Goal: Task Accomplishment & Management: Complete application form

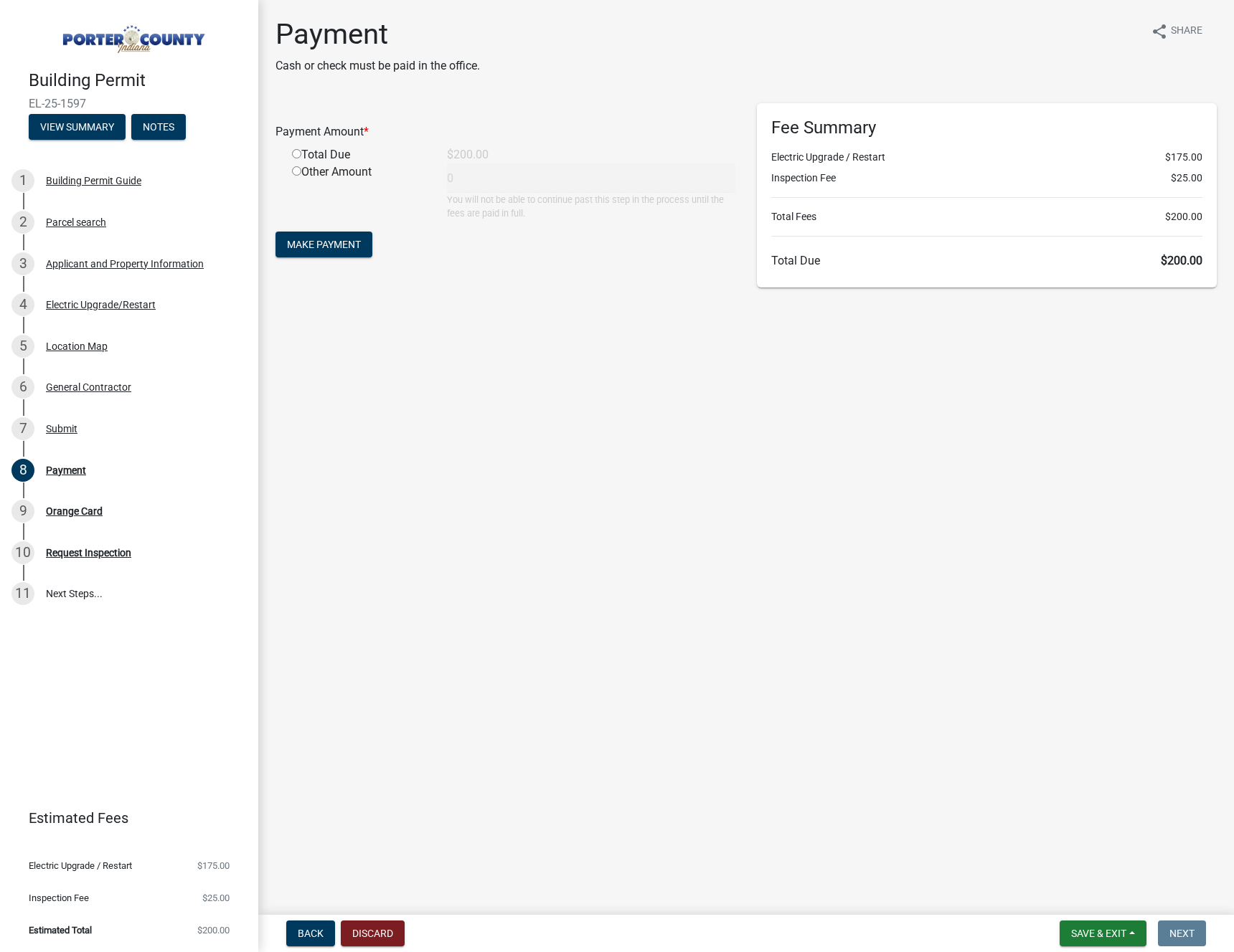
click at [300, 151] on input "radio" at bounding box center [297, 154] width 9 height 9
radio input "true"
type input "200"
click at [326, 246] on span "Make Payment" at bounding box center [324, 245] width 74 height 11
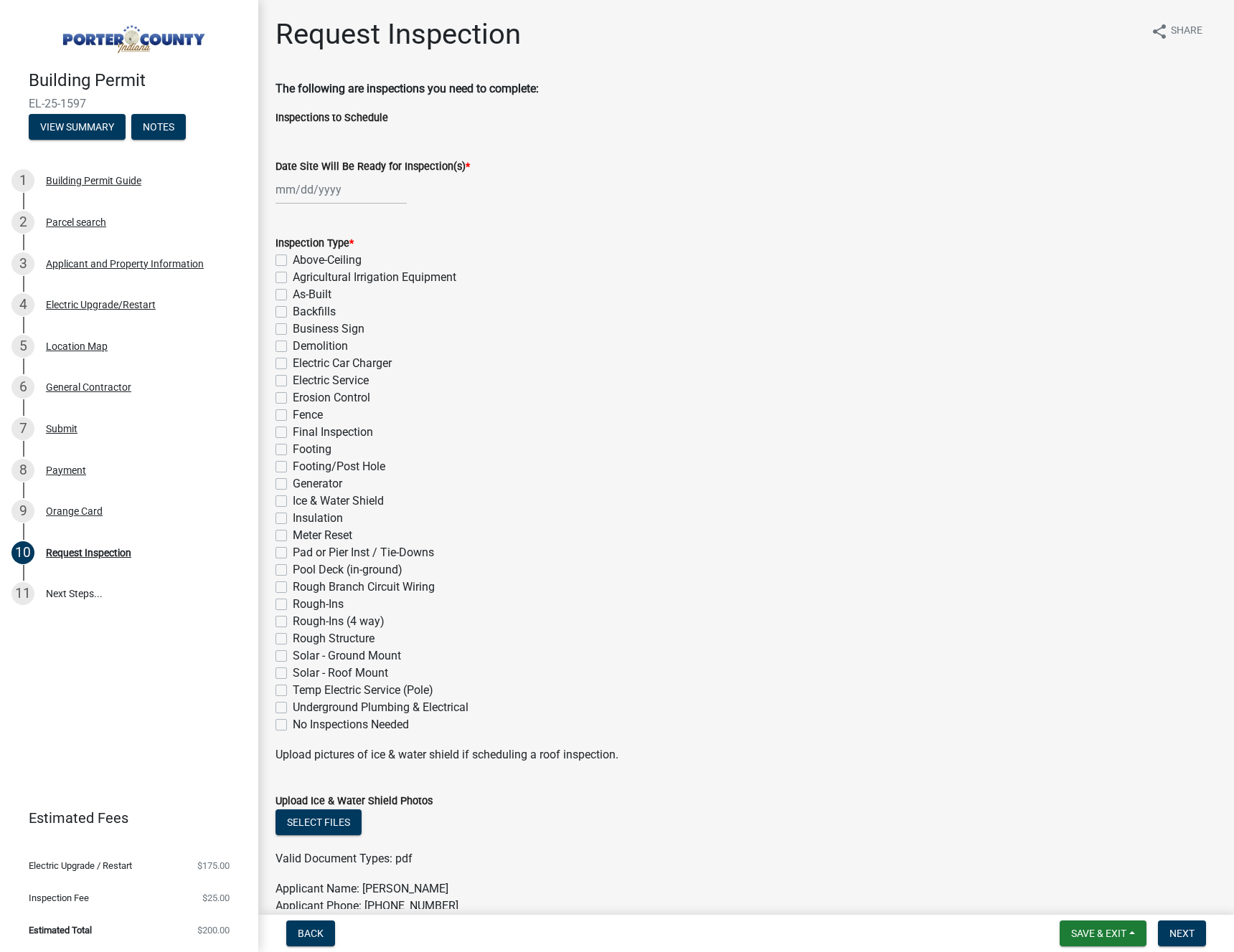
select select "8"
select select "2025"
click at [317, 198] on div "[PERSON_NAME] Feb Mar Apr [PERSON_NAME][DATE] Oct Nov [DATE] 1526 1527 1528 152…" at bounding box center [341, 189] width 131 height 29
click at [291, 356] on div "25" at bounding box center [290, 358] width 23 height 23
type input "08/25/2025"
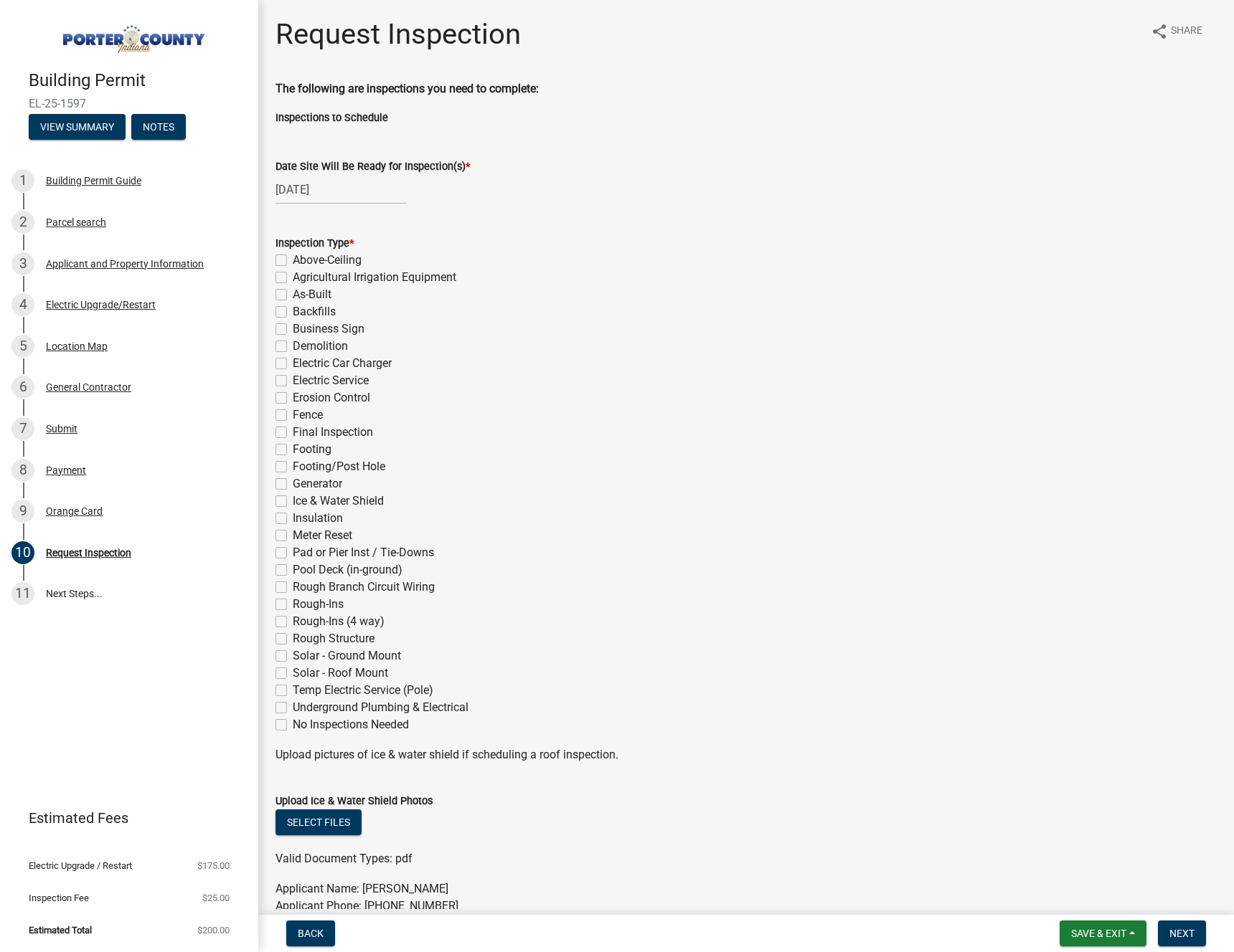
click at [647, 326] on div "Business Sign" at bounding box center [746, 329] width 941 height 17
click at [293, 380] on label "Electric Service" at bounding box center [331, 381] width 76 height 17
click at [293, 380] on input "Electric Service" at bounding box center [298, 377] width 9 height 9
checkbox input "true"
checkbox input "false"
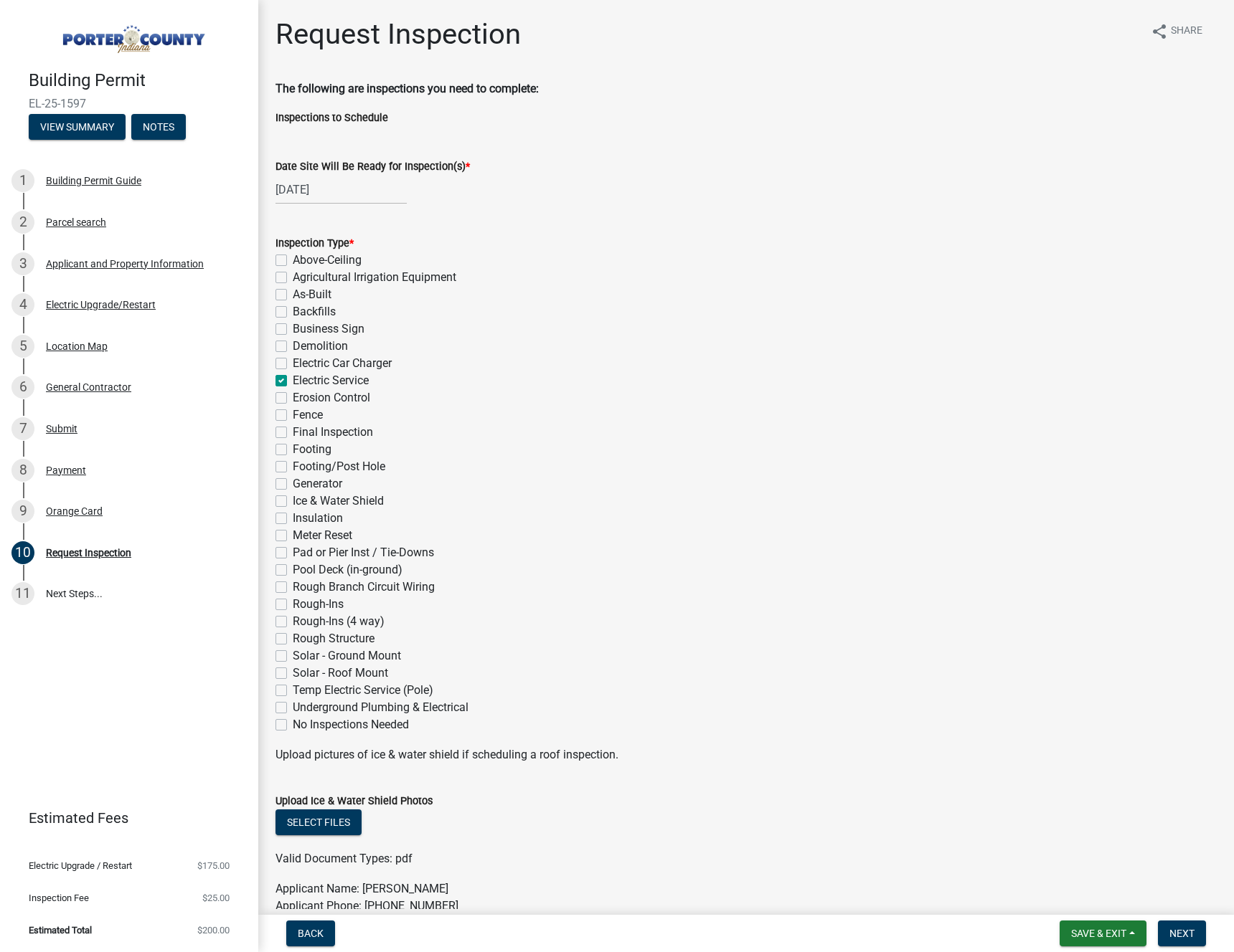
checkbox input "false"
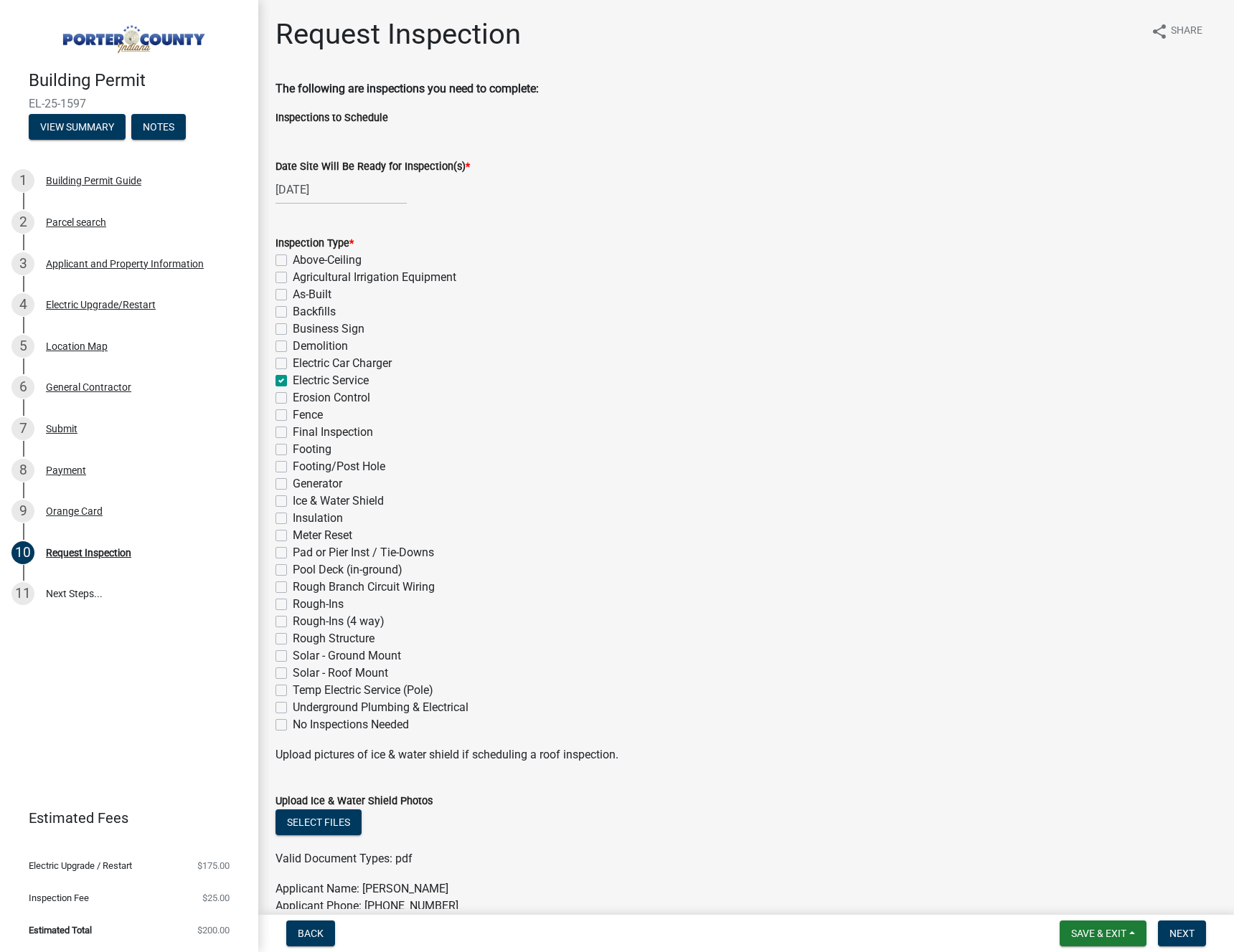
checkbox input "false"
checkbox input "true"
checkbox input "false"
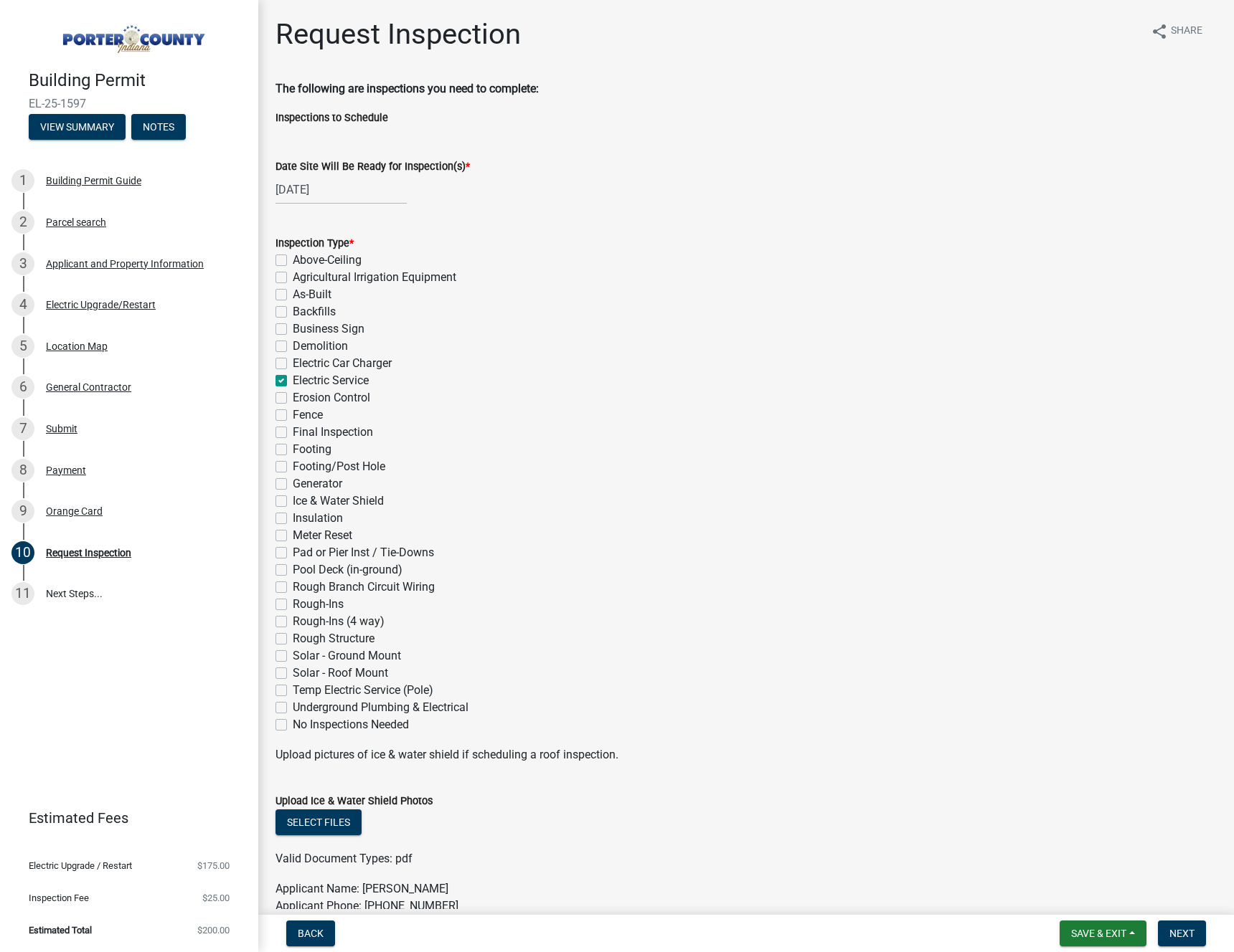
checkbox input "false"
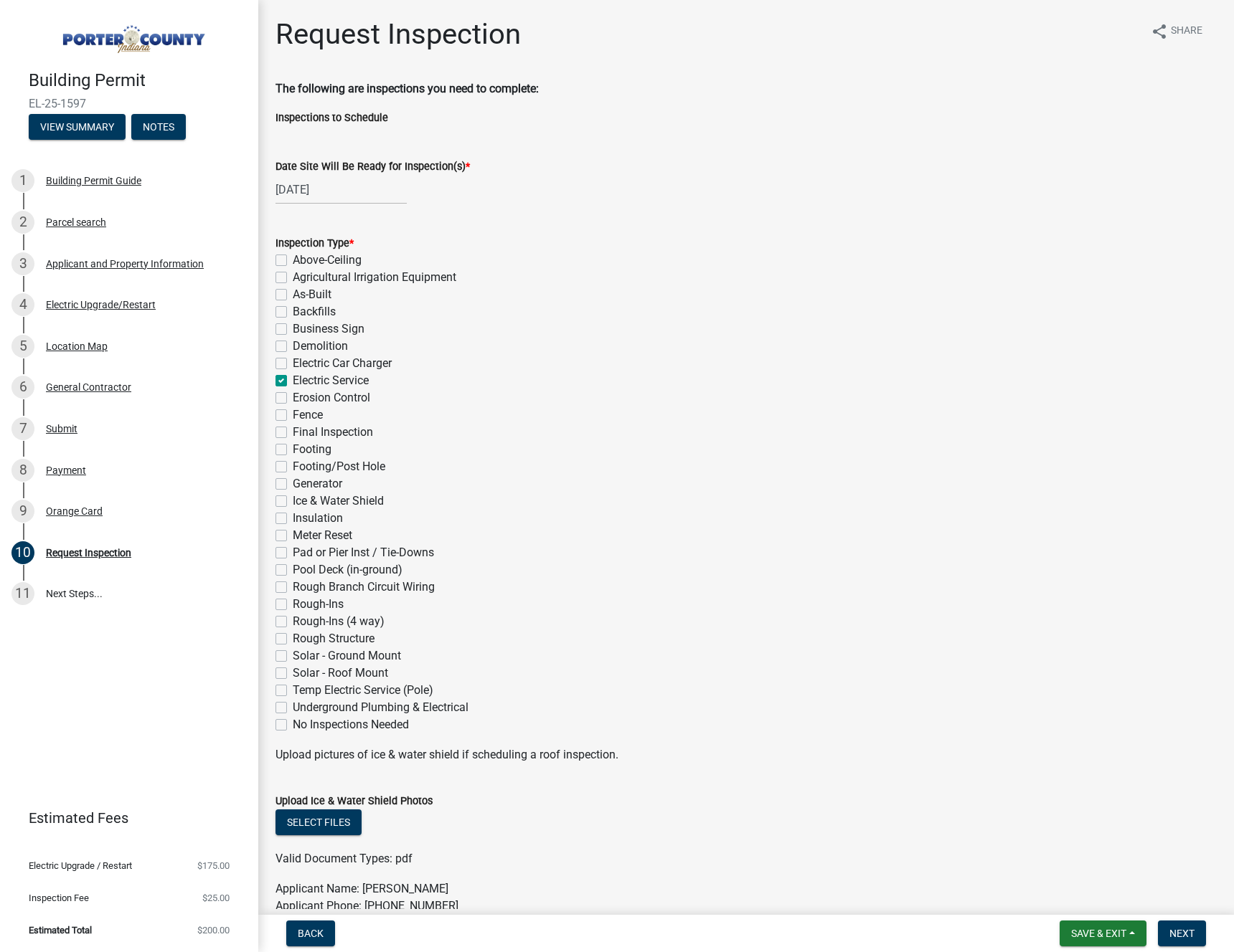
checkbox input "false"
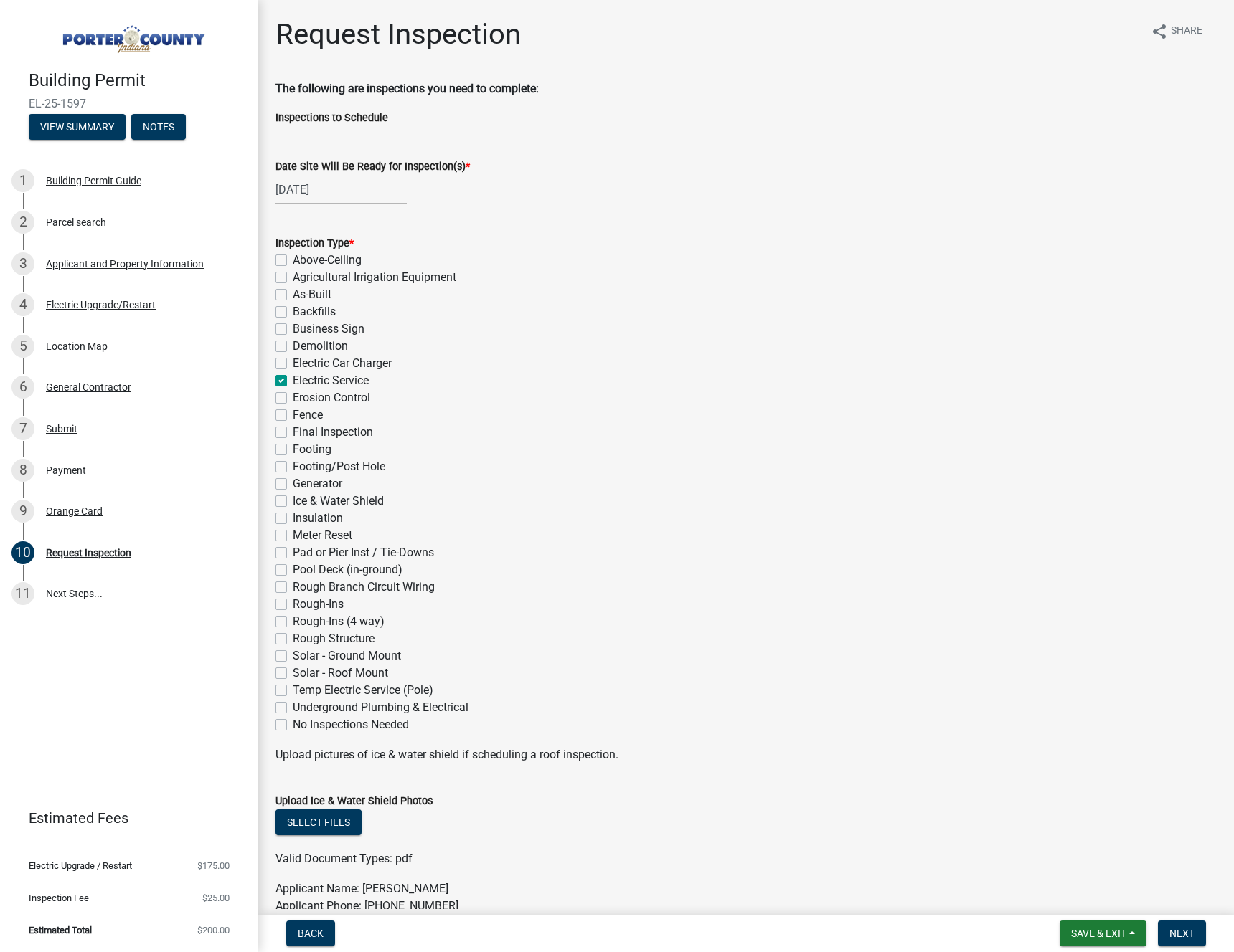
checkbox input "false"
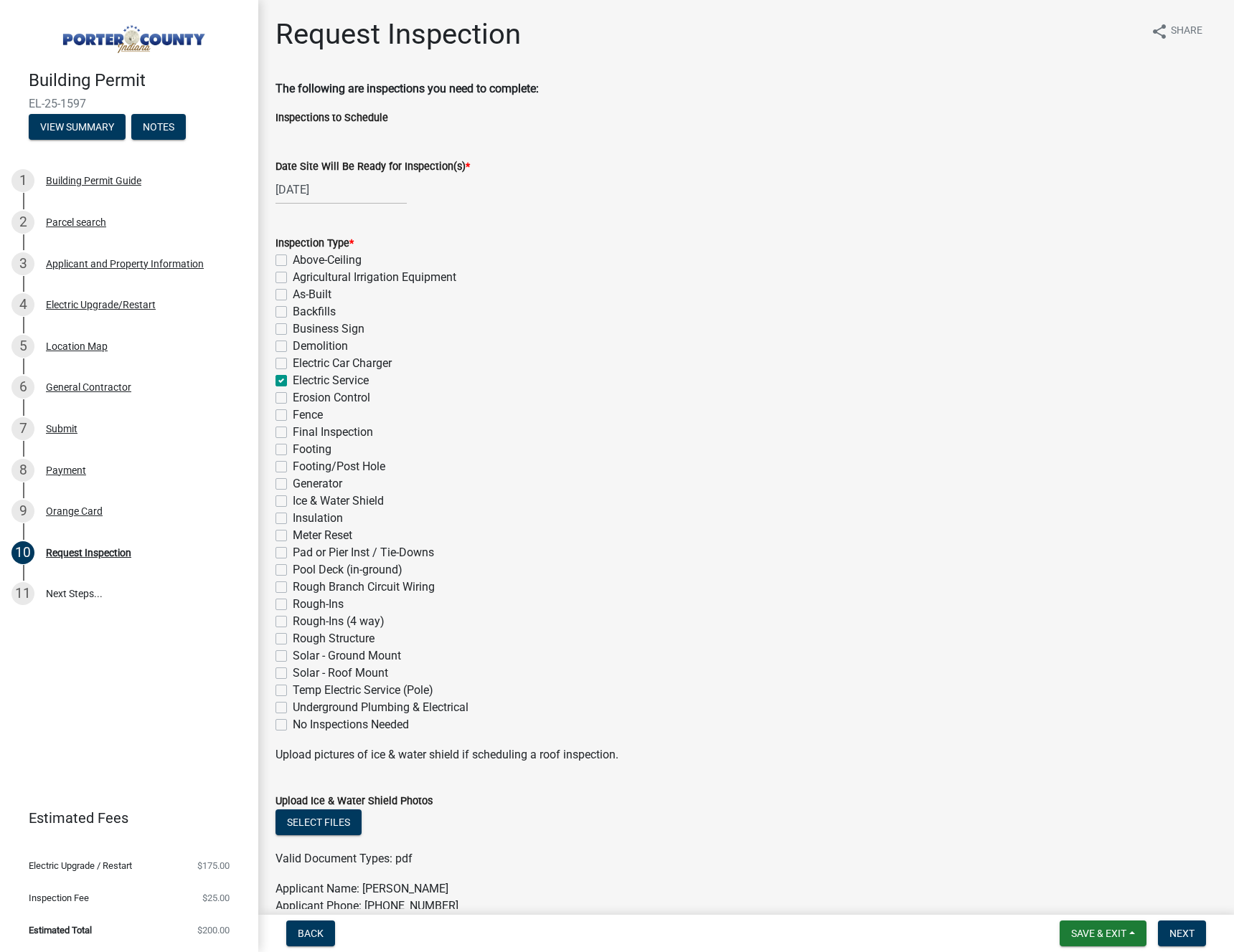
checkbox input "false"
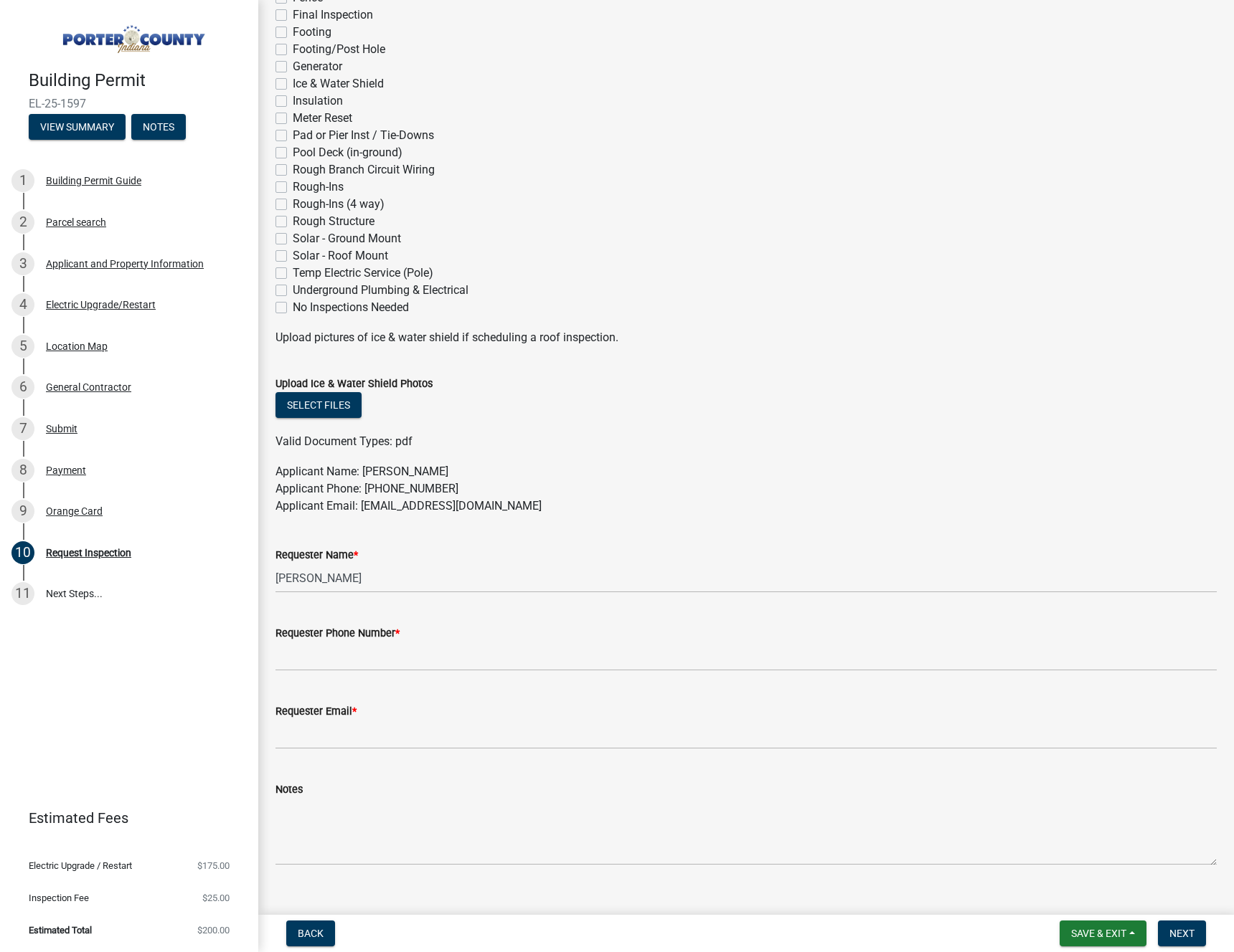
scroll to position [441, 0]
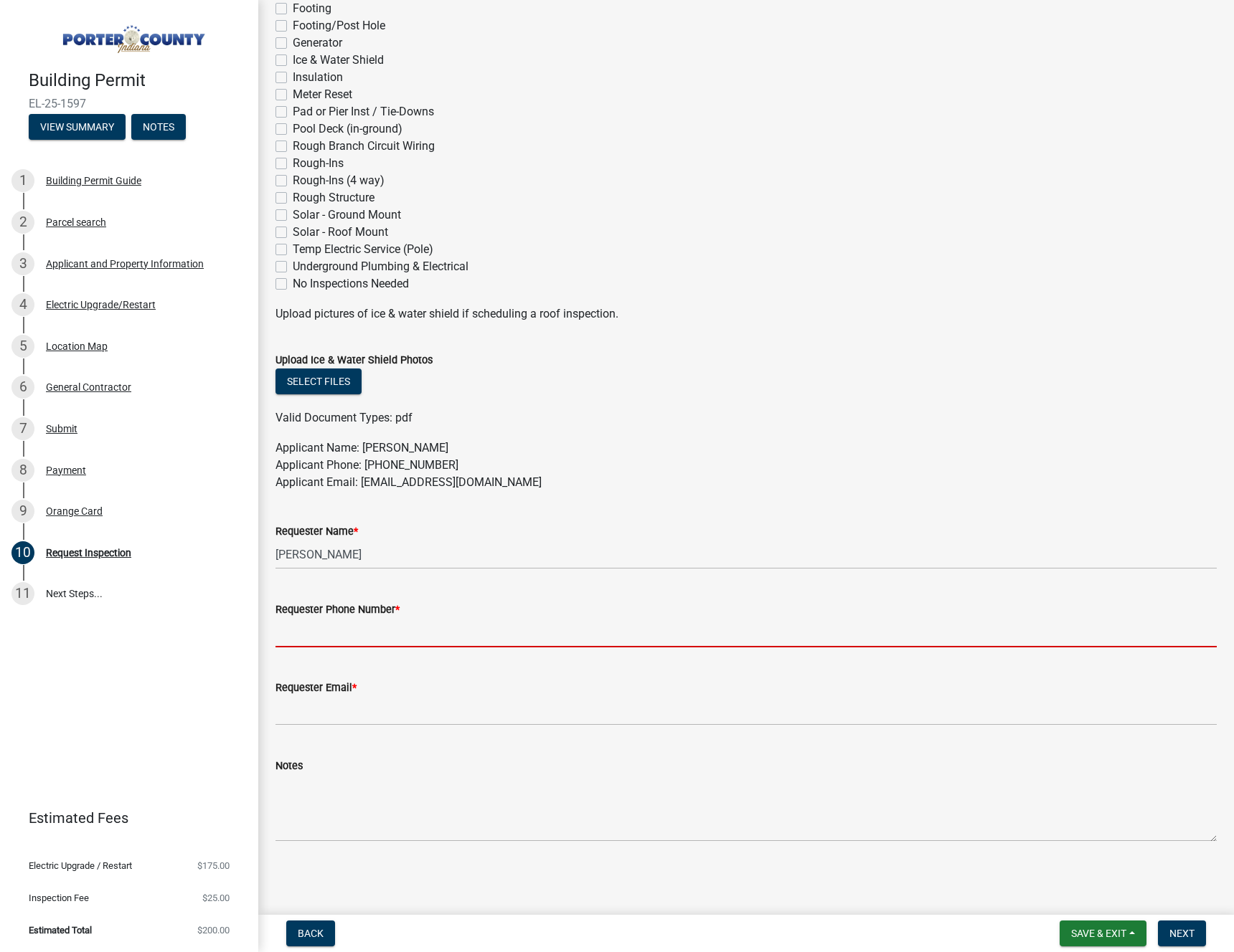
click at [382, 630] on input "Requester Phone Number *" at bounding box center [746, 632] width 941 height 29
type input "2197076025"
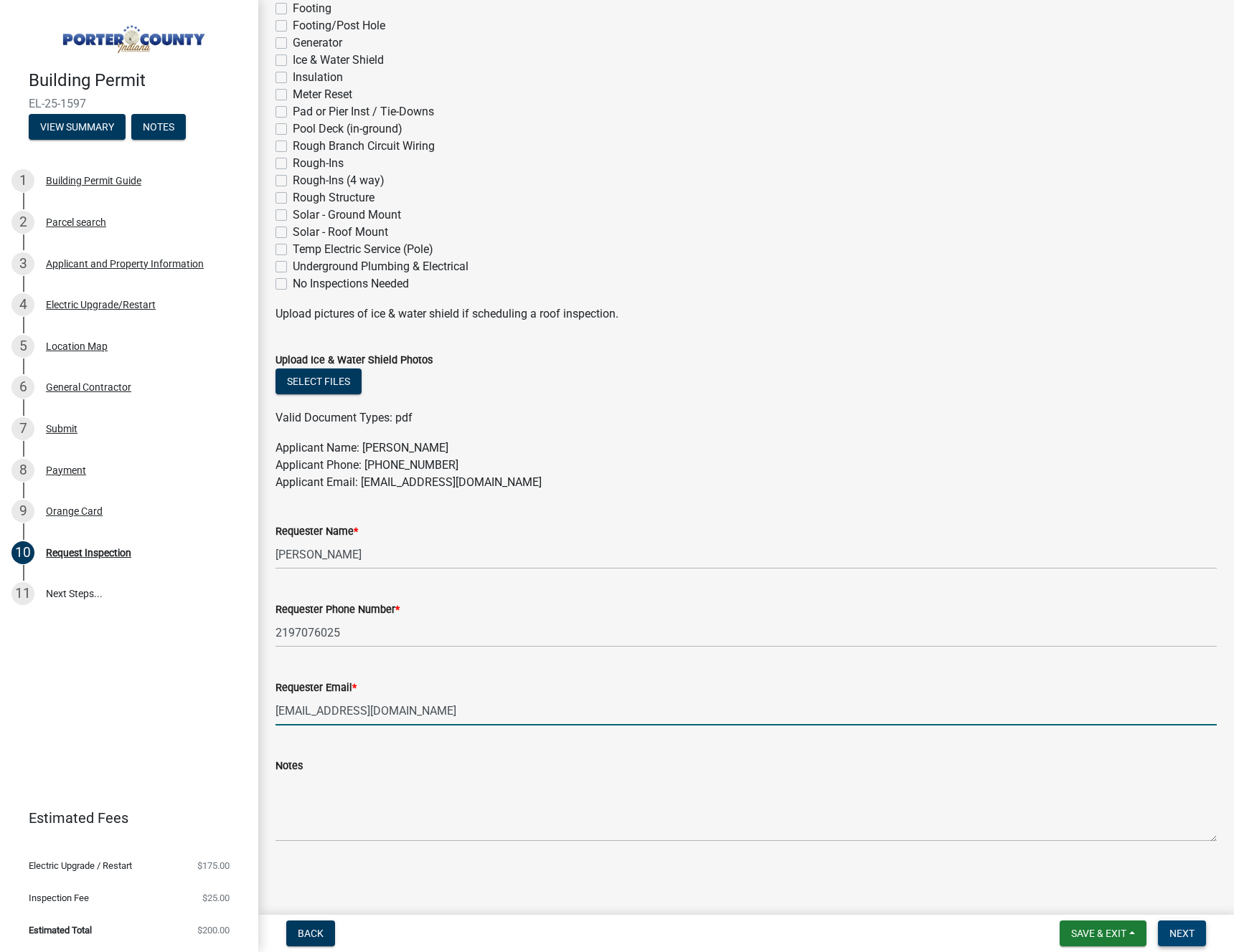
type input "trentontyler25@gmail.com"
click at [1196, 934] on button "Next" at bounding box center [1181, 933] width 48 height 26
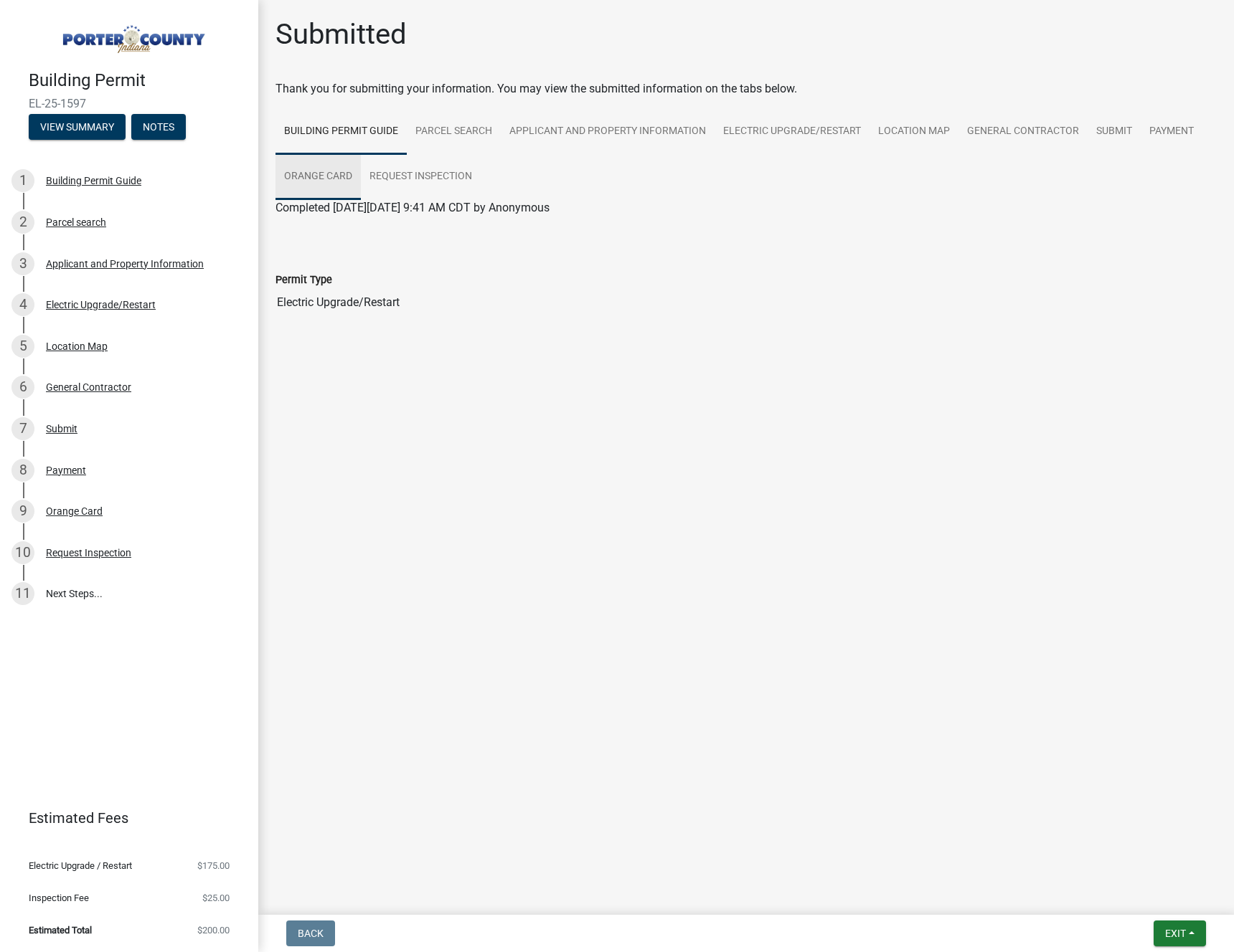
click at [302, 189] on link "Orange Card" at bounding box center [318, 177] width 85 height 46
click at [423, 177] on link "Request Inspection" at bounding box center [420, 177] width 120 height 46
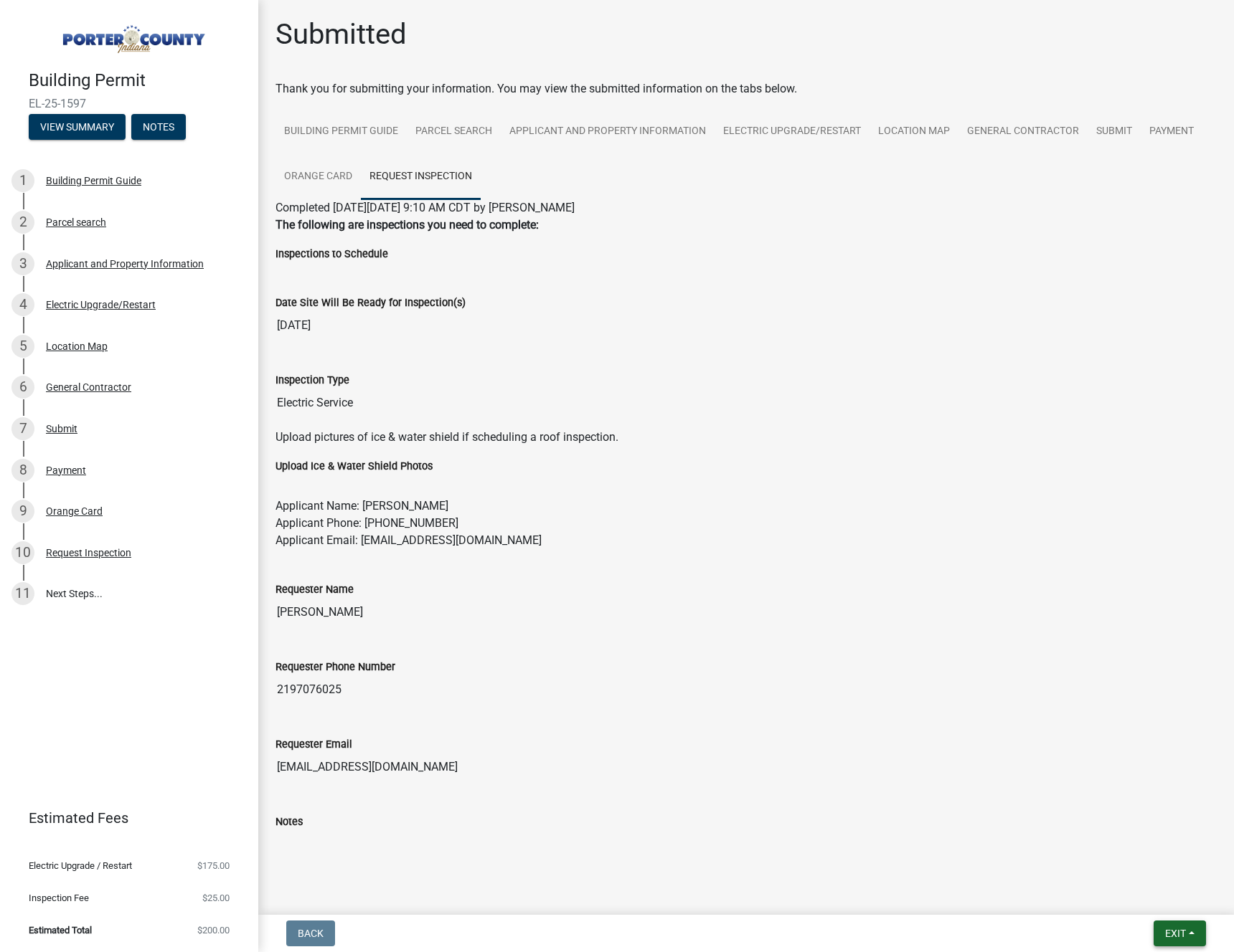
click at [1191, 932] on button "Exit" at bounding box center [1179, 933] width 52 height 26
click at [1152, 904] on button "Save & Exit" at bounding box center [1148, 896] width 114 height 34
